Goal: Task Accomplishment & Management: Use online tool/utility

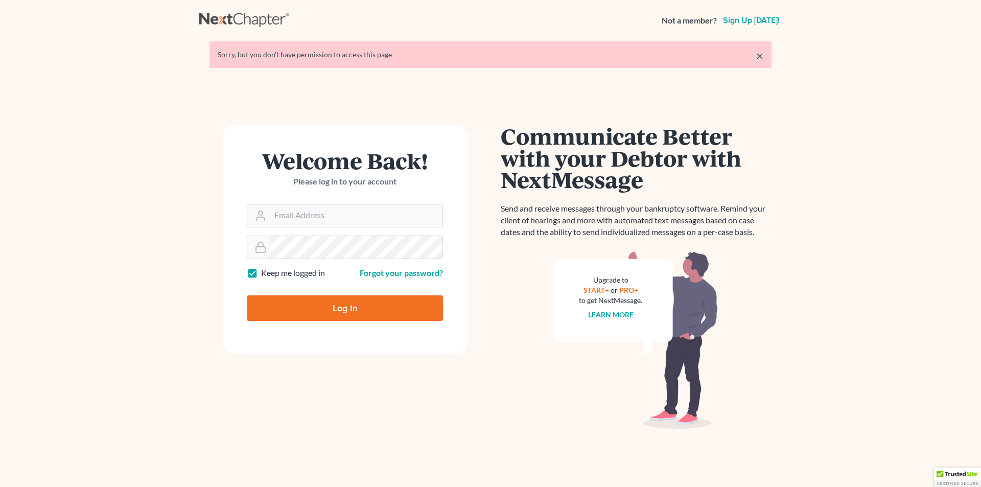
click at [330, 310] on input "Log In" at bounding box center [345, 308] width 196 height 26
type input "Thinking..."
click at [328, 213] on input "Email Address" at bounding box center [356, 215] width 172 height 22
type input "eric@brandonlawyer.com"
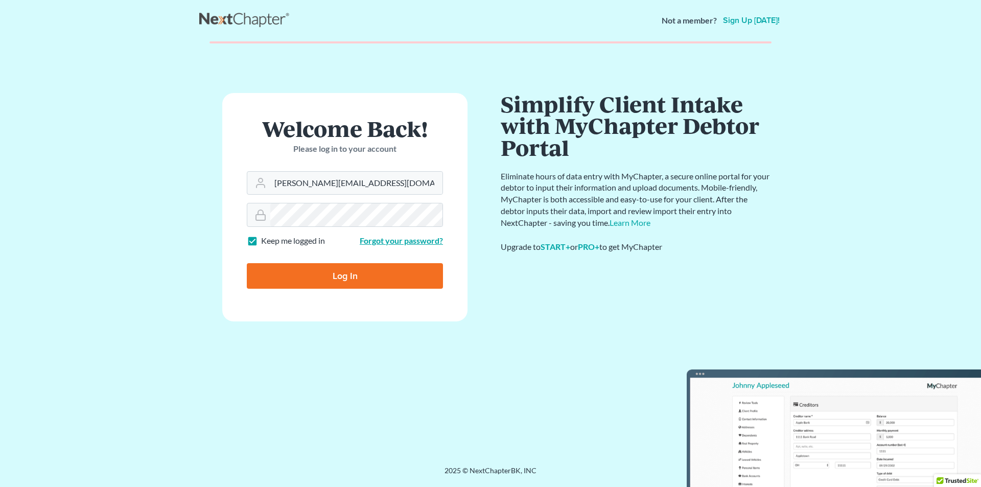
click at [363, 243] on div "Forgot your password?" at bounding box center [396, 241] width 103 height 12
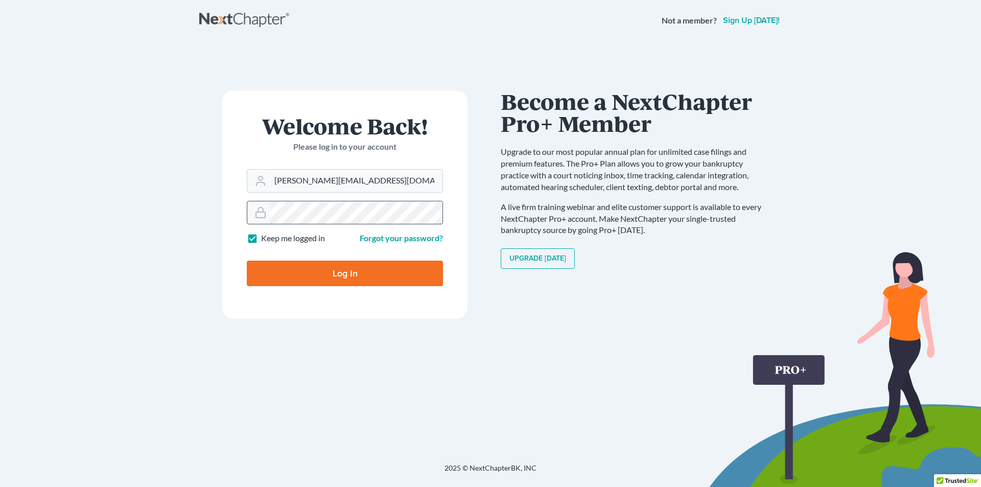
click at [247, 261] on input "Log In" at bounding box center [345, 274] width 196 height 26
type input "Thinking..."
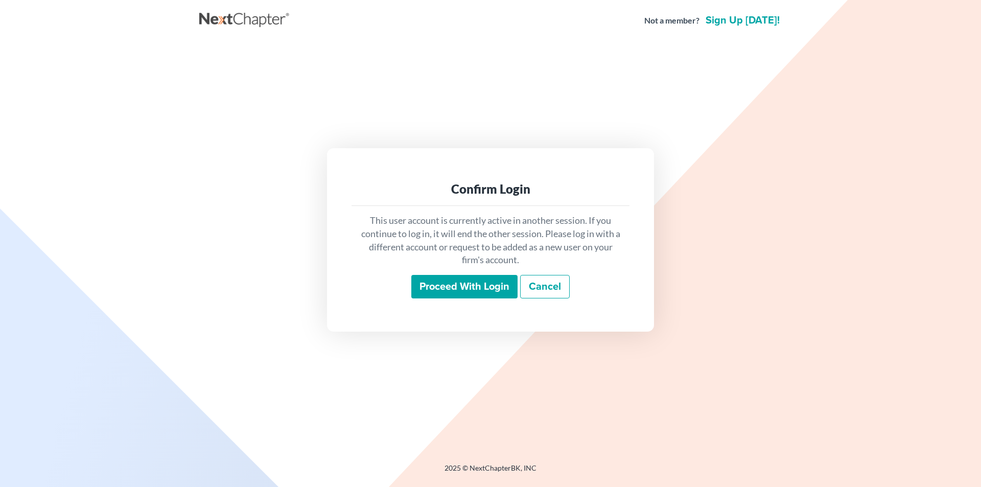
click at [466, 290] on input "Proceed with login" at bounding box center [464, 286] width 106 height 23
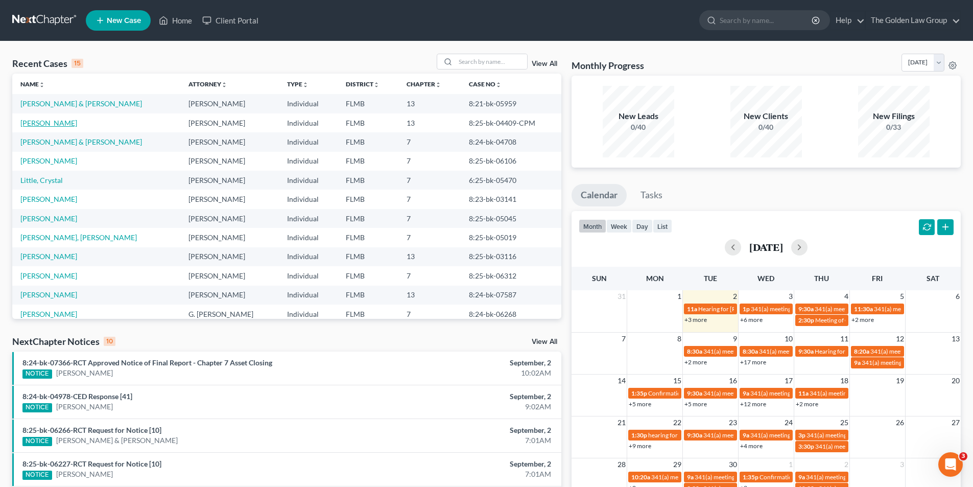
click at [42, 120] on link "Small, William" at bounding box center [48, 123] width 57 height 9
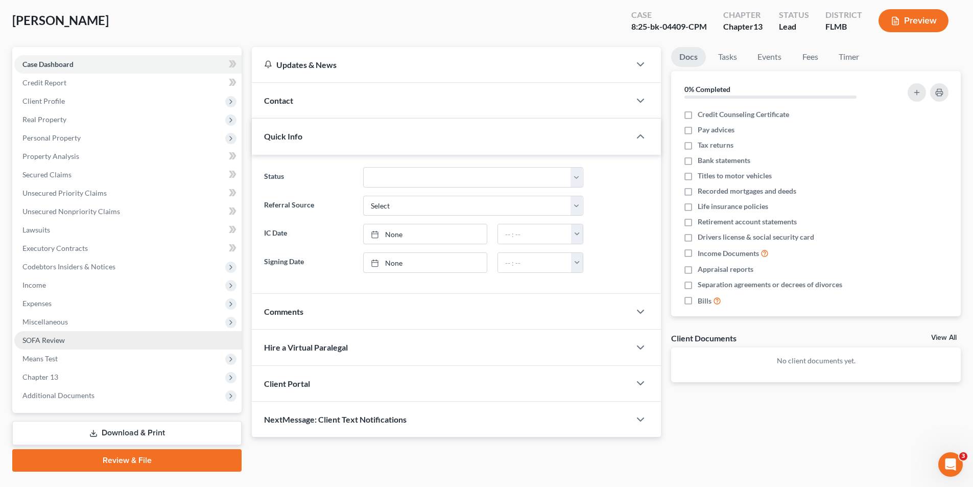
scroll to position [75, 0]
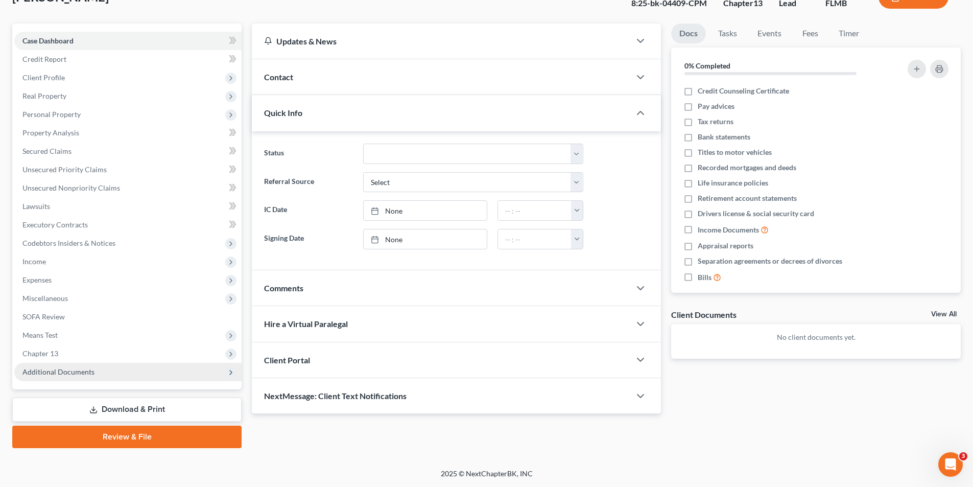
click at [49, 372] on span "Additional Documents" at bounding box center [58, 371] width 72 height 9
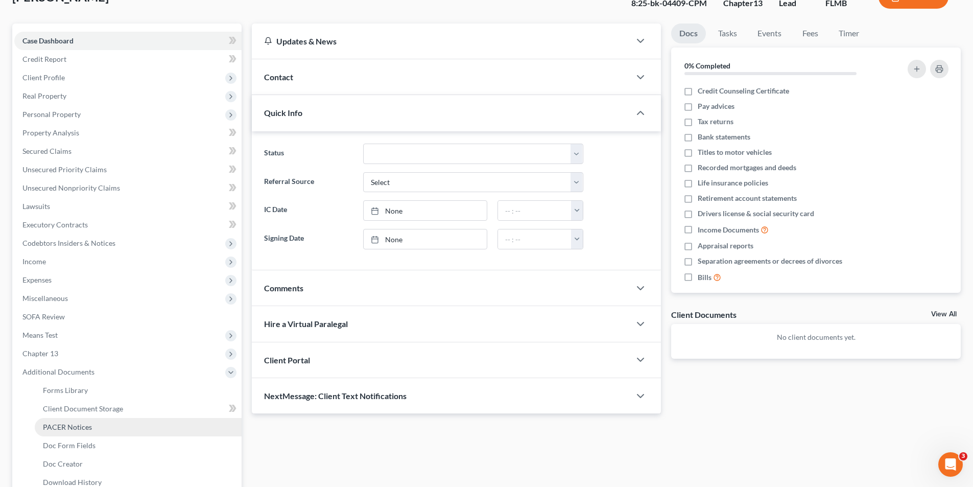
click at [65, 426] on span "PACER Notices" at bounding box center [67, 426] width 49 height 9
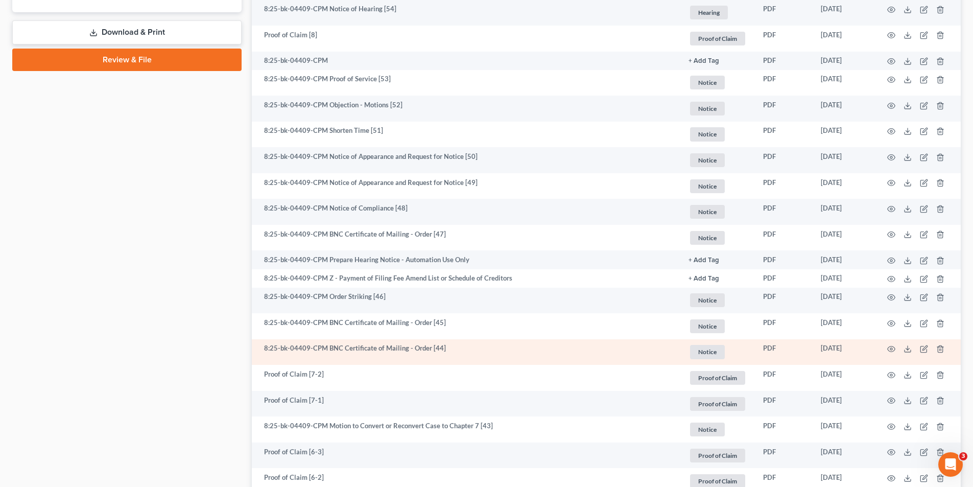
scroll to position [613, 0]
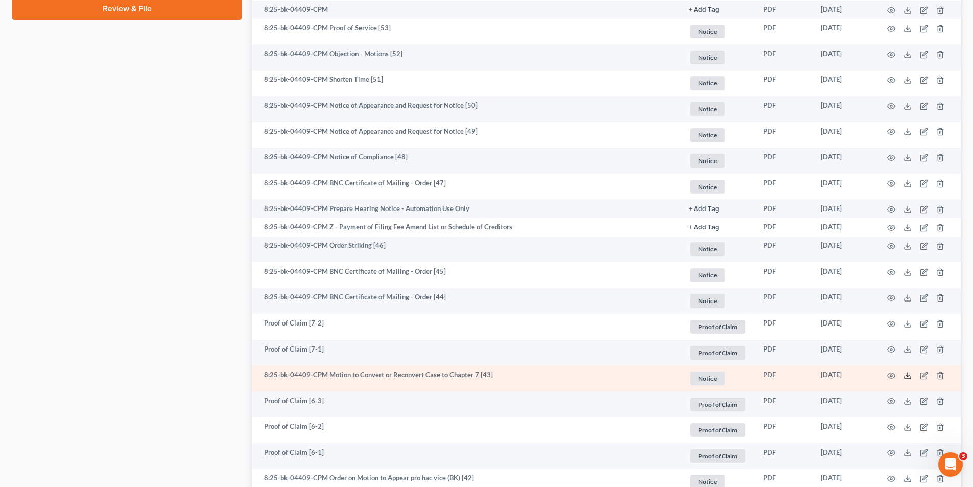
click at [908, 374] on line at bounding box center [908, 374] width 0 height 4
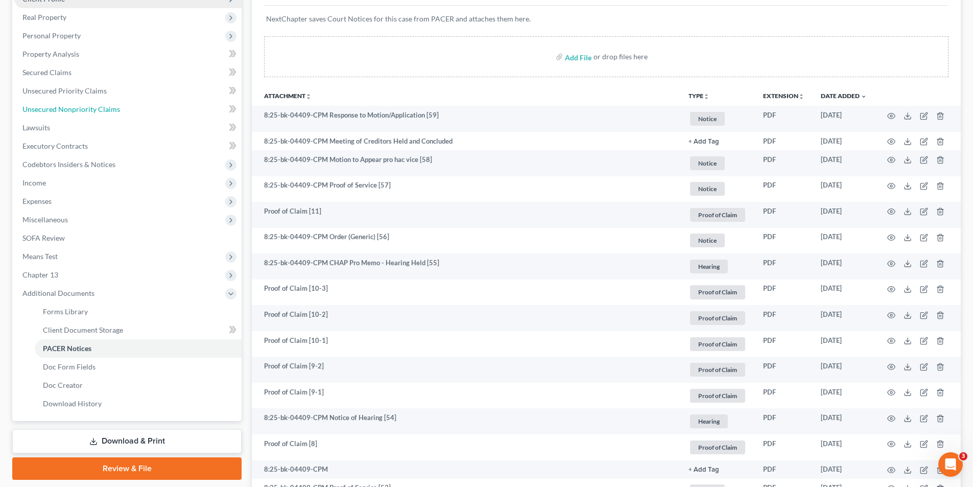
scroll to position [0, 0]
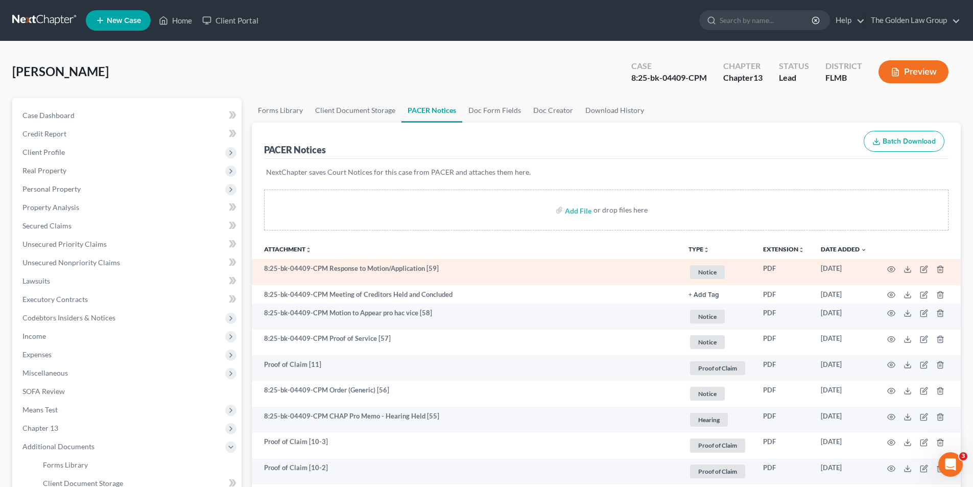
drag, startPoint x: 151, startPoint y: 102, endPoint x: 430, endPoint y: 209, distance: 299.1
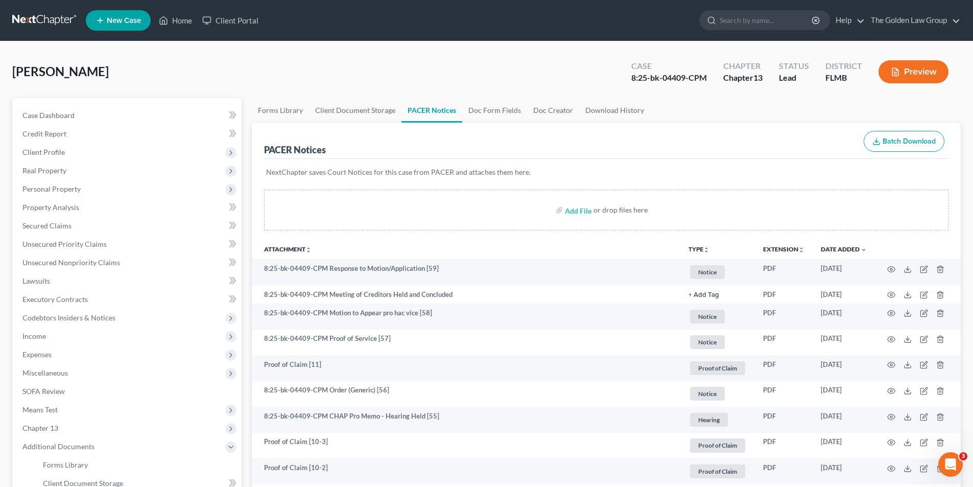
click at [517, 259] on td "8:25-bk-04409-CPM Response to Motion/Application [59]" at bounding box center [466, 272] width 429 height 26
